Goal: Task Accomplishment & Management: Manage account settings

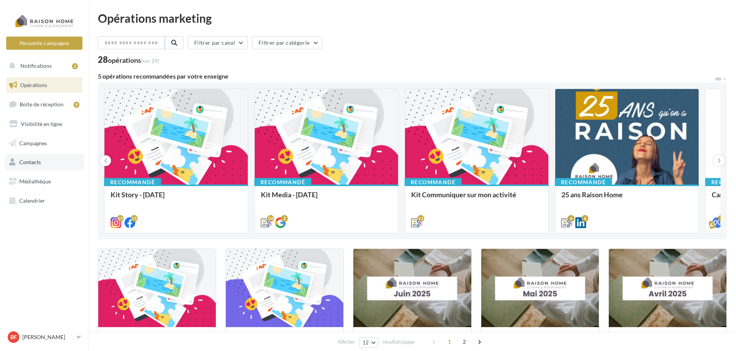
click at [36, 161] on span "Contacts" at bounding box center [30, 162] width 22 height 7
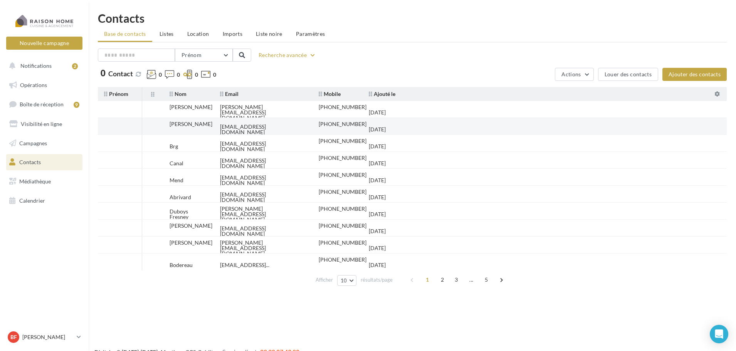
click at [326, 123] on div "[PHONE_NUMBER]" at bounding box center [342, 123] width 48 height 5
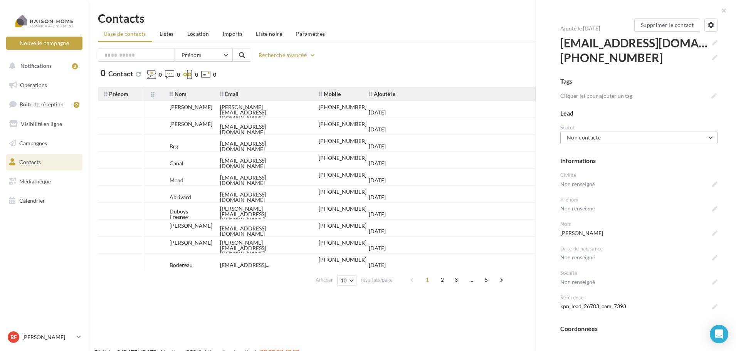
click at [653, 140] on button "Non contacté" at bounding box center [638, 137] width 157 height 13
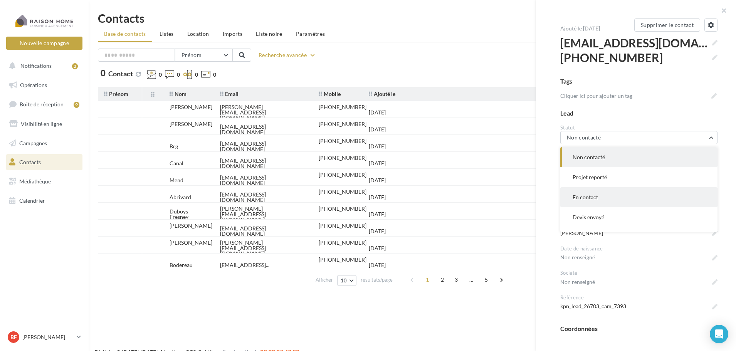
click at [646, 191] on button "En contact" at bounding box center [638, 197] width 157 height 20
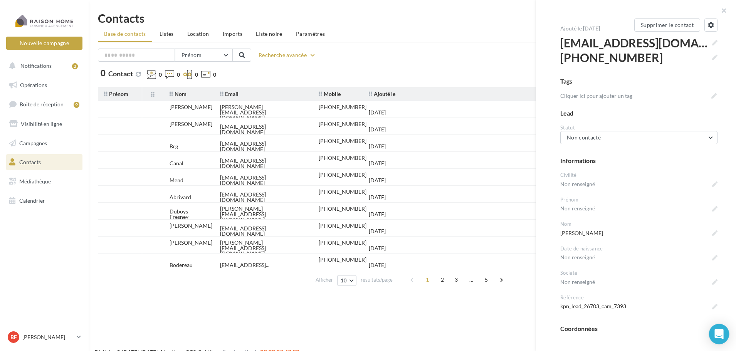
click at [720, 332] on icon "Open Intercom Messenger" at bounding box center [718, 334] width 9 height 10
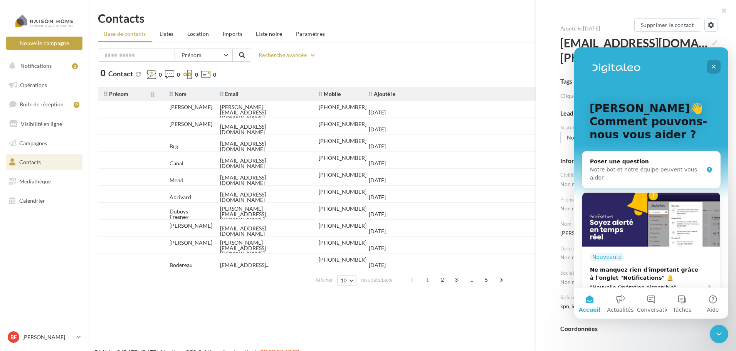
click at [714, 67] on icon "Fermer" at bounding box center [713, 67] width 4 height 4
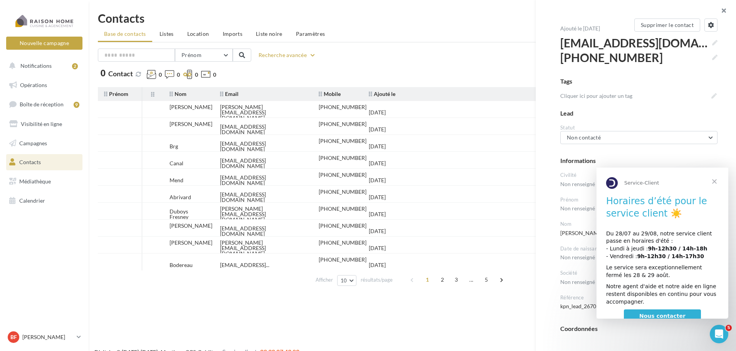
click at [723, 10] on button "button" at bounding box center [720, 11] width 31 height 23
